Goal: Information Seeking & Learning: Find contact information

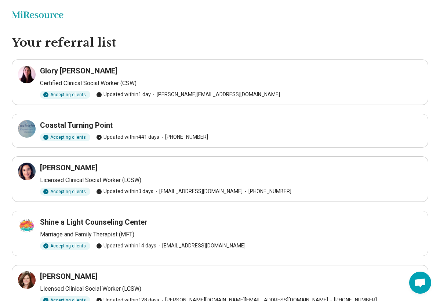
click at [436, 113] on main "Your referral list Glory [PERSON_NAME] Certified Clinical Social Worker (CSW) A…" at bounding box center [220, 214] width 440 height 359
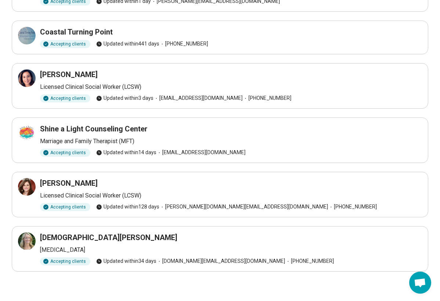
scroll to position [93, 0]
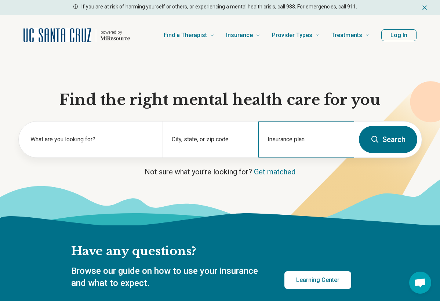
click at [270, 143] on input "Insurance plan" at bounding box center [307, 145] width 78 height 9
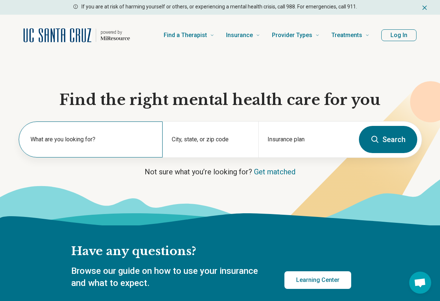
click at [124, 138] on label "What are you looking for?" at bounding box center [91, 139] width 123 height 9
click at [108, 137] on label "What are you looking for?" at bounding box center [91, 139] width 123 height 9
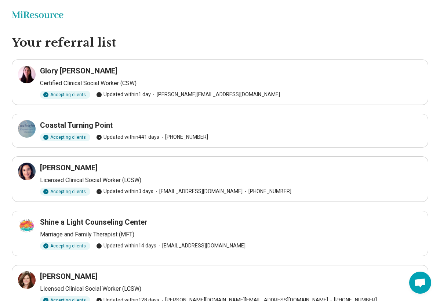
click at [440, 216] on main "Your referral list Glory [PERSON_NAME] Certified Clinical Social Worker (CSW) A…" at bounding box center [220, 214] width 440 height 359
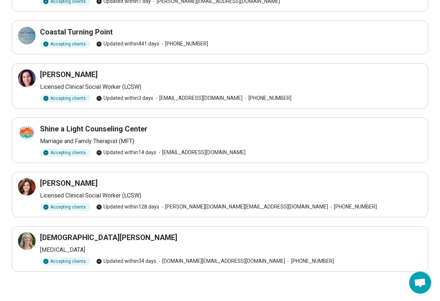
scroll to position [93, 0]
click at [86, 235] on h3 "[DEMOGRAPHIC_DATA][PERSON_NAME]" at bounding box center [108, 238] width 137 height 10
click at [93, 246] on p "[MEDICAL_DATA]" at bounding box center [231, 250] width 382 height 9
click at [84, 247] on p "[MEDICAL_DATA]" at bounding box center [231, 250] width 382 height 9
click at [72, 263] on div "Accepting clients" at bounding box center [65, 262] width 50 height 8
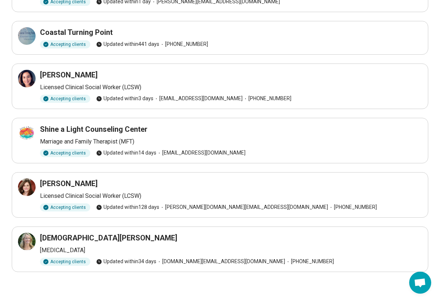
click at [69, 249] on p "Psychologist" at bounding box center [231, 250] width 382 height 9
click at [35, 245] on div at bounding box center [27, 242] width 18 height 18
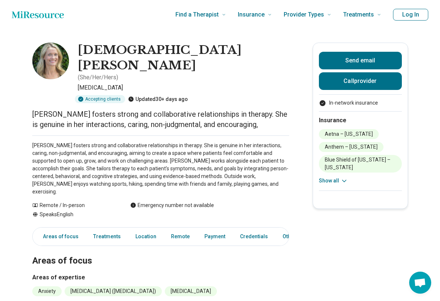
click at [281, 273] on h3 "Areas of expertise" at bounding box center [160, 277] width 257 height 9
